Goal: Book appointment/travel/reservation

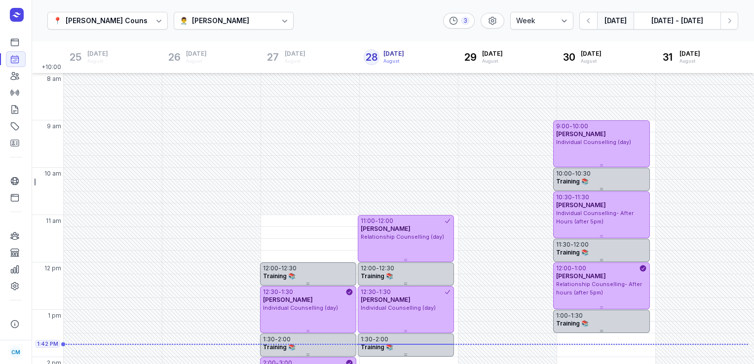
select select "week"
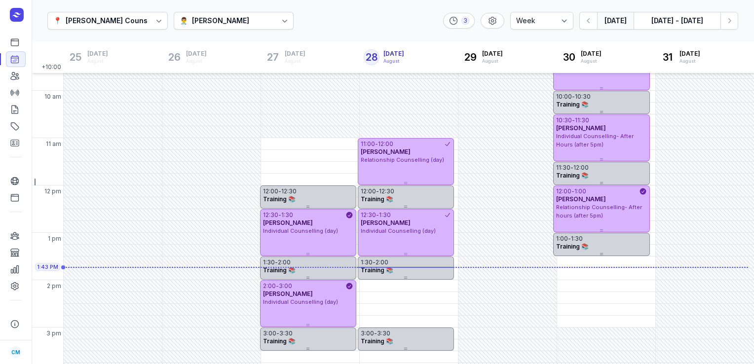
click at [243, 25] on div "👨‍⚕️ [PERSON_NAME]" at bounding box center [234, 21] width 120 height 18
click at [218, 74] on div "[PERSON_NAME]" at bounding box center [209, 76] width 57 height 10
click at [730, 20] on icon "button" at bounding box center [729, 20] width 3 height 5
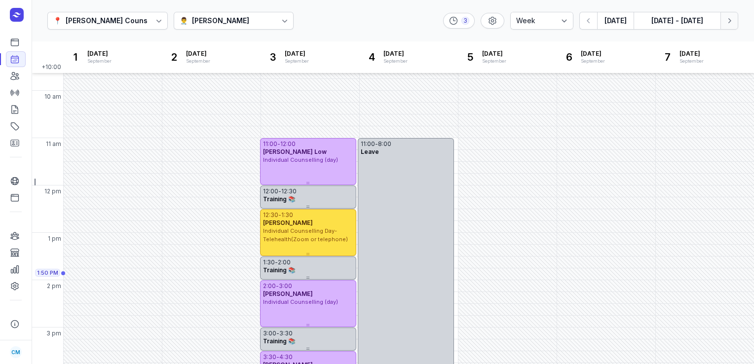
click at [720, 12] on button "Next week" at bounding box center [729, 21] width 18 height 18
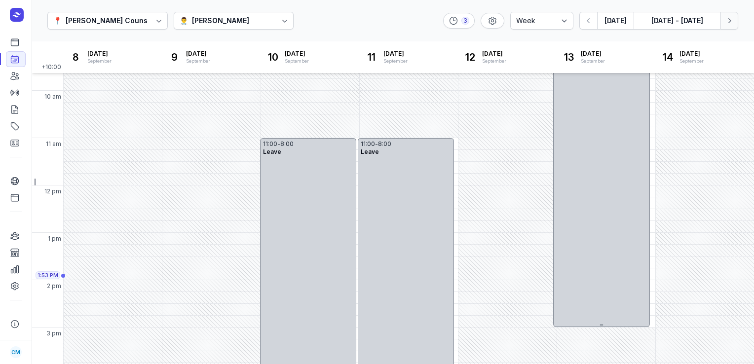
click at [730, 24] on icon "button" at bounding box center [729, 21] width 10 height 10
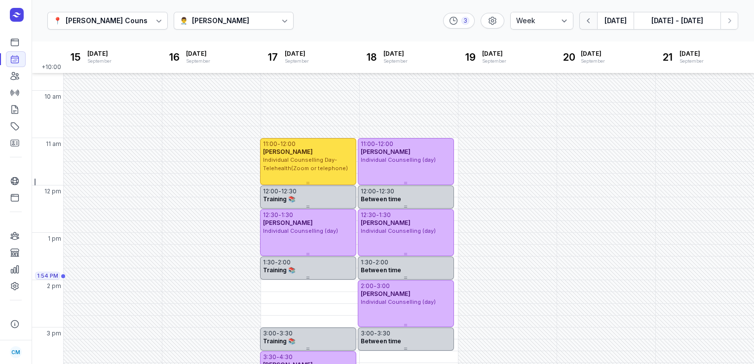
click at [590, 27] on button "button" at bounding box center [588, 21] width 18 height 18
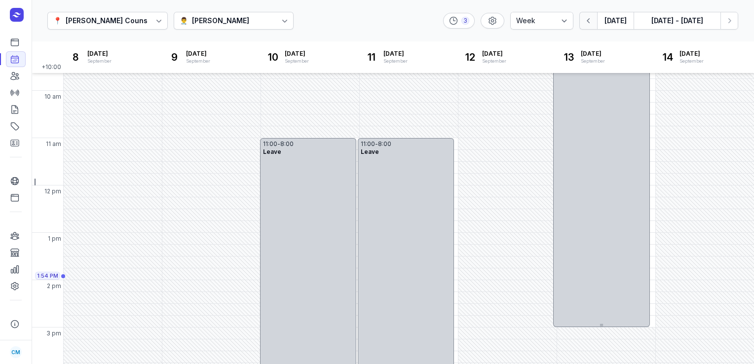
click at [590, 27] on button "button" at bounding box center [588, 21] width 18 height 18
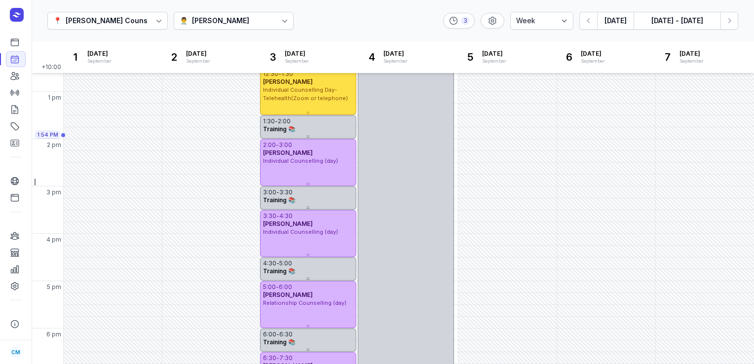
scroll to position [219, 0]
click at [730, 25] on icon "button" at bounding box center [729, 21] width 10 height 10
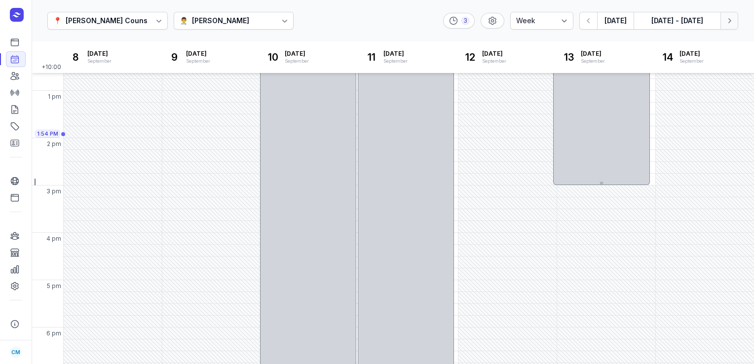
click at [730, 25] on icon "button" at bounding box center [729, 21] width 10 height 10
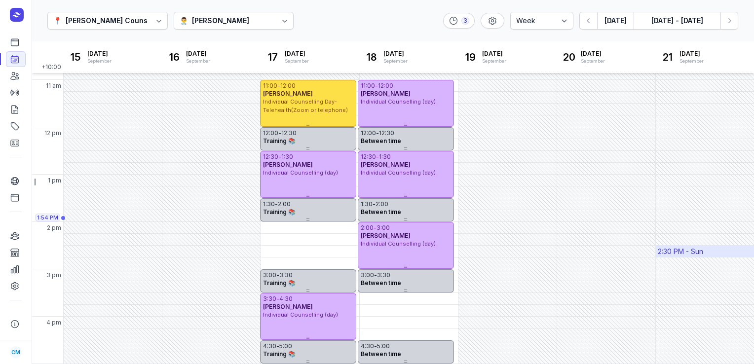
scroll to position [164, 0]
